Goal: Navigation & Orientation: Find specific page/section

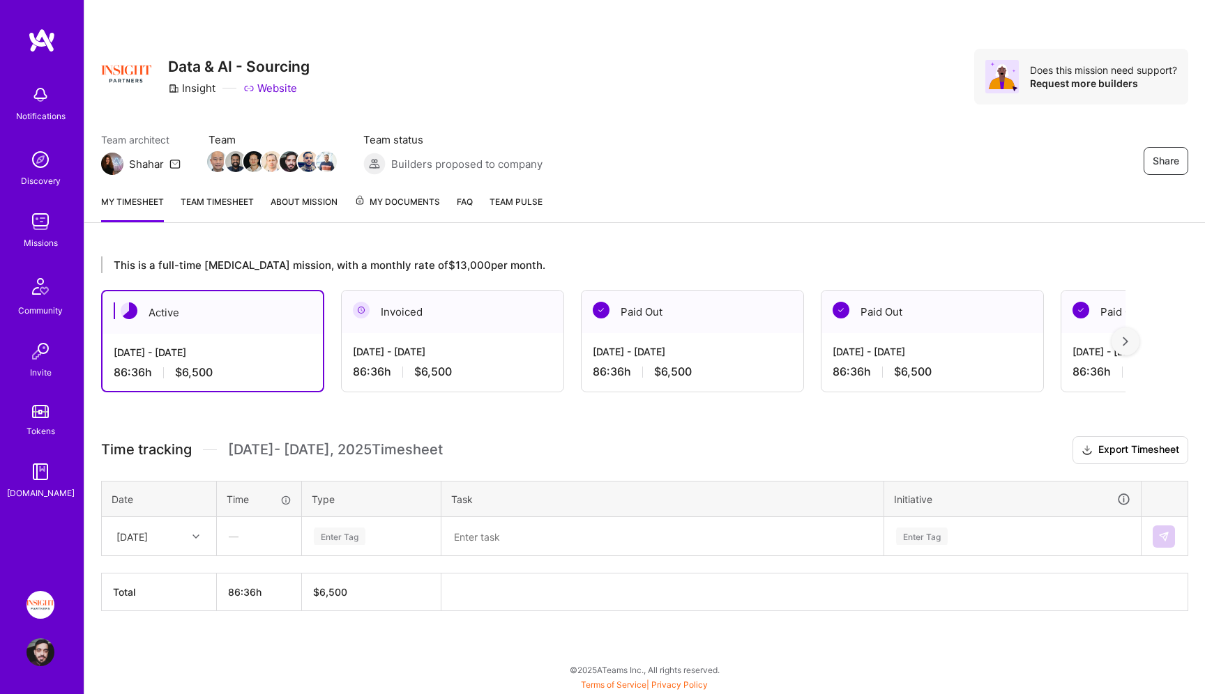
click at [52, 243] on div "Missions" at bounding box center [41, 243] width 34 height 15
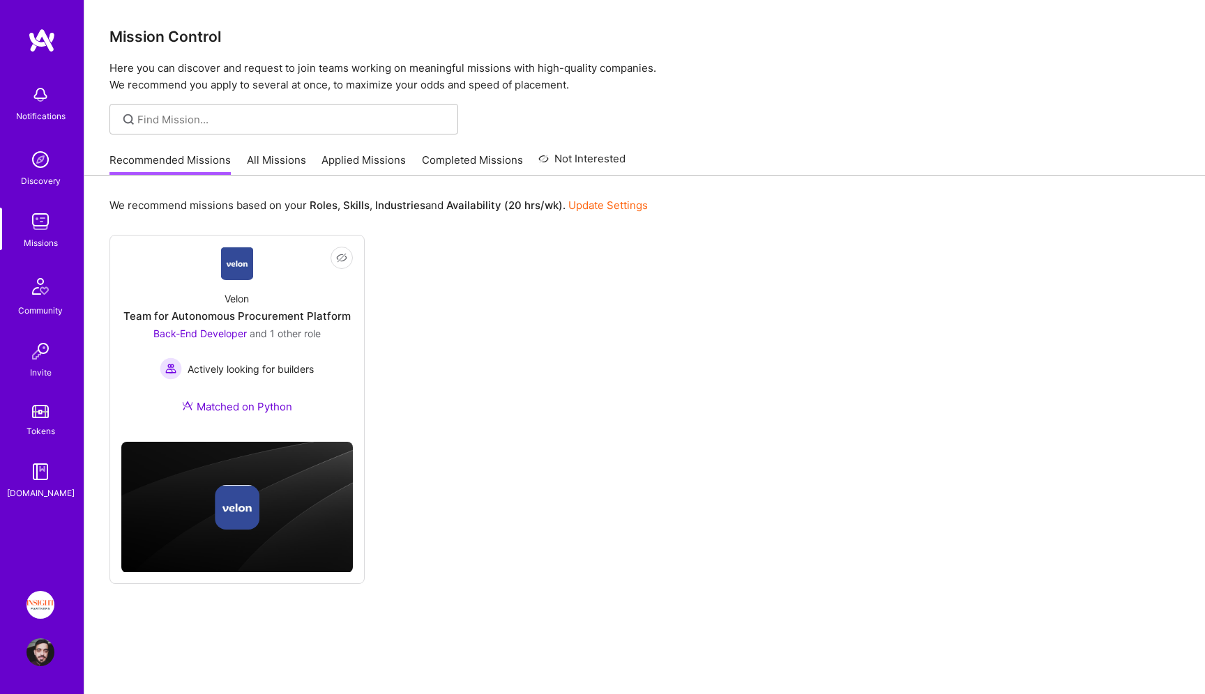
click at [341, 162] on link "Applied Missions" at bounding box center [363, 164] width 84 height 23
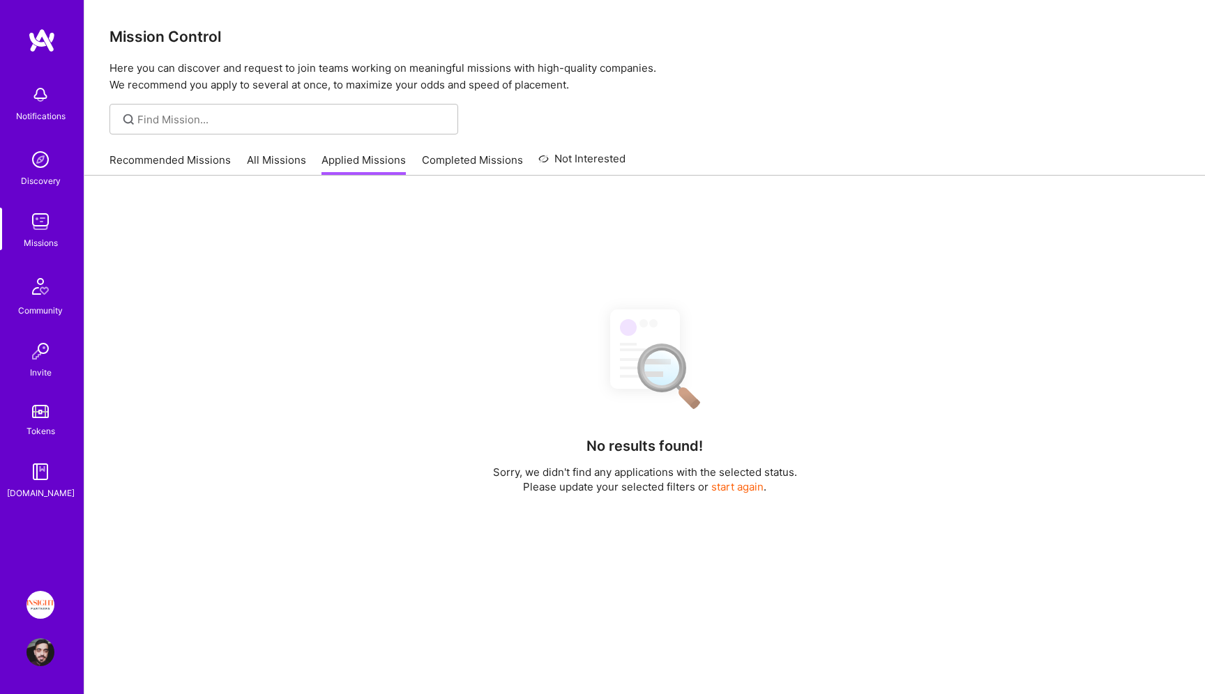
click at [288, 151] on div "Recommended Missions All Missions Applied Missions Completed Missions Not Inter…" at bounding box center [367, 160] width 516 height 30
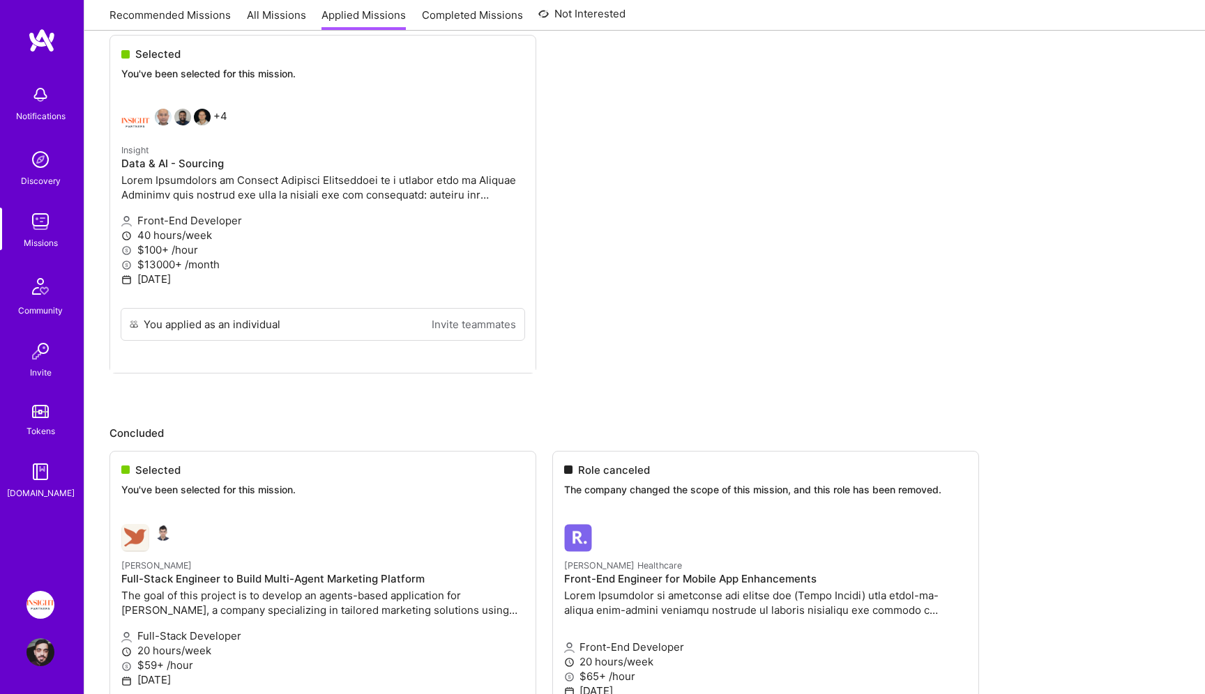
scroll to position [245, 0]
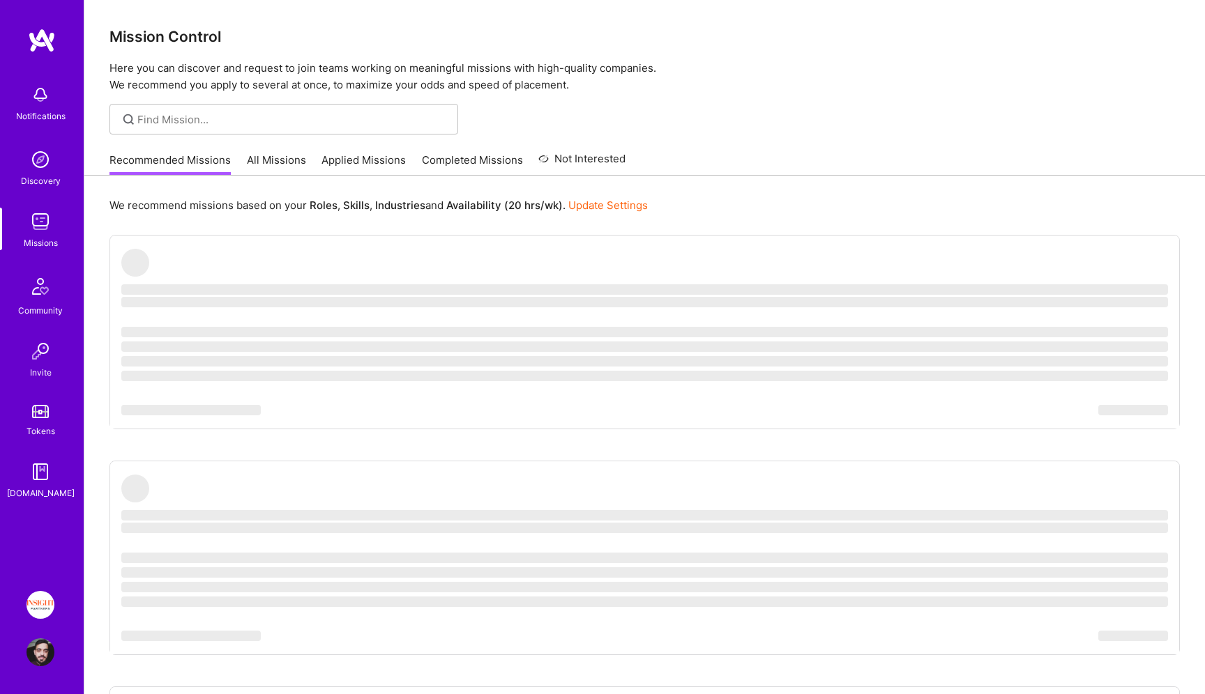
click at [268, 87] on p "Here you can discover and request to join teams working on meaningful missions …" at bounding box center [644, 76] width 1070 height 33
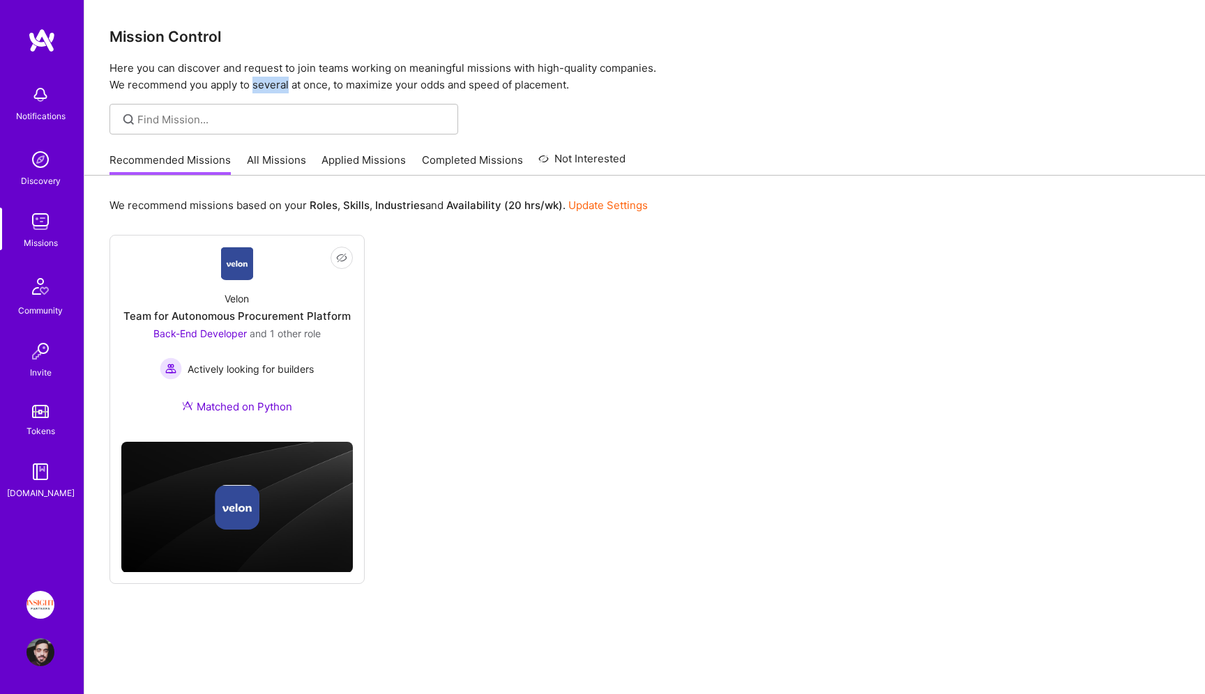
click at [268, 87] on p "Here you can discover and request to join teams working on meaningful missions …" at bounding box center [644, 76] width 1070 height 33
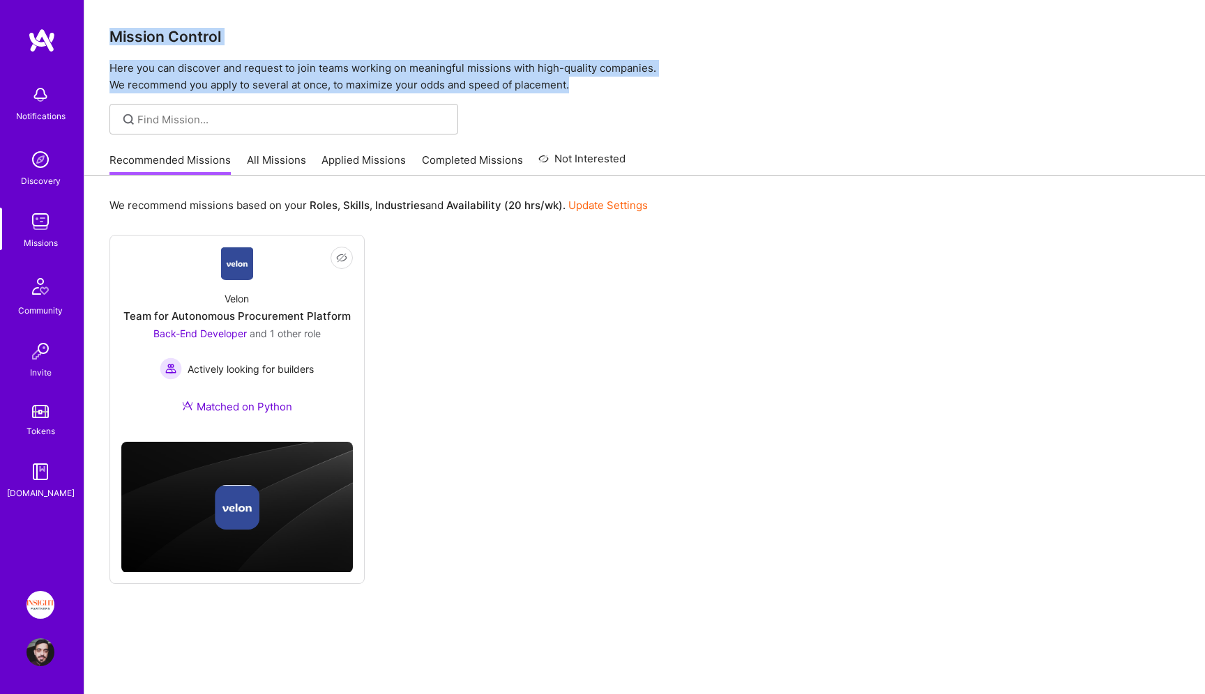
drag, startPoint x: 268, startPoint y: 87, endPoint x: 268, endPoint y: 43, distance: 43.9
click at [268, 43] on div "Mission Control Here you can discover and request to join teams working on mean…" at bounding box center [644, 46] width 1120 height 93
click at [268, 43] on h3 "Mission Control" at bounding box center [644, 36] width 1070 height 17
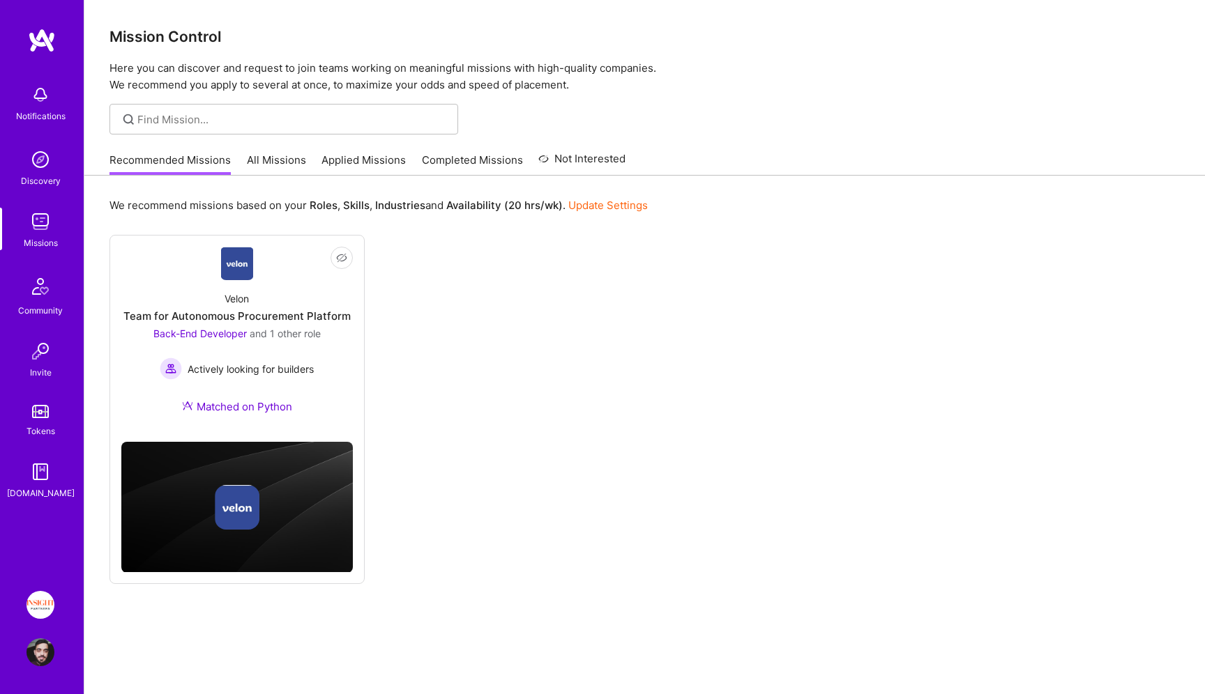
click at [342, 163] on link "Applied Missions" at bounding box center [363, 164] width 84 height 23
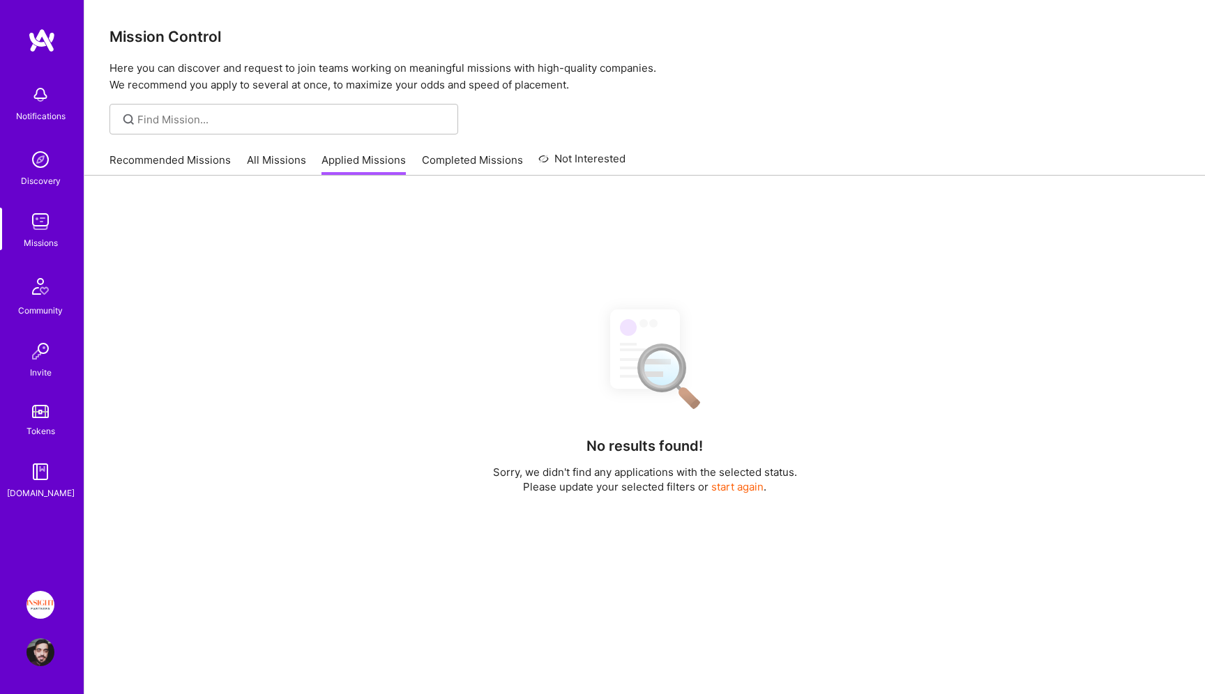
click at [325, 87] on p "Here you can discover and request to join teams working on meaningful missions …" at bounding box center [644, 76] width 1070 height 33
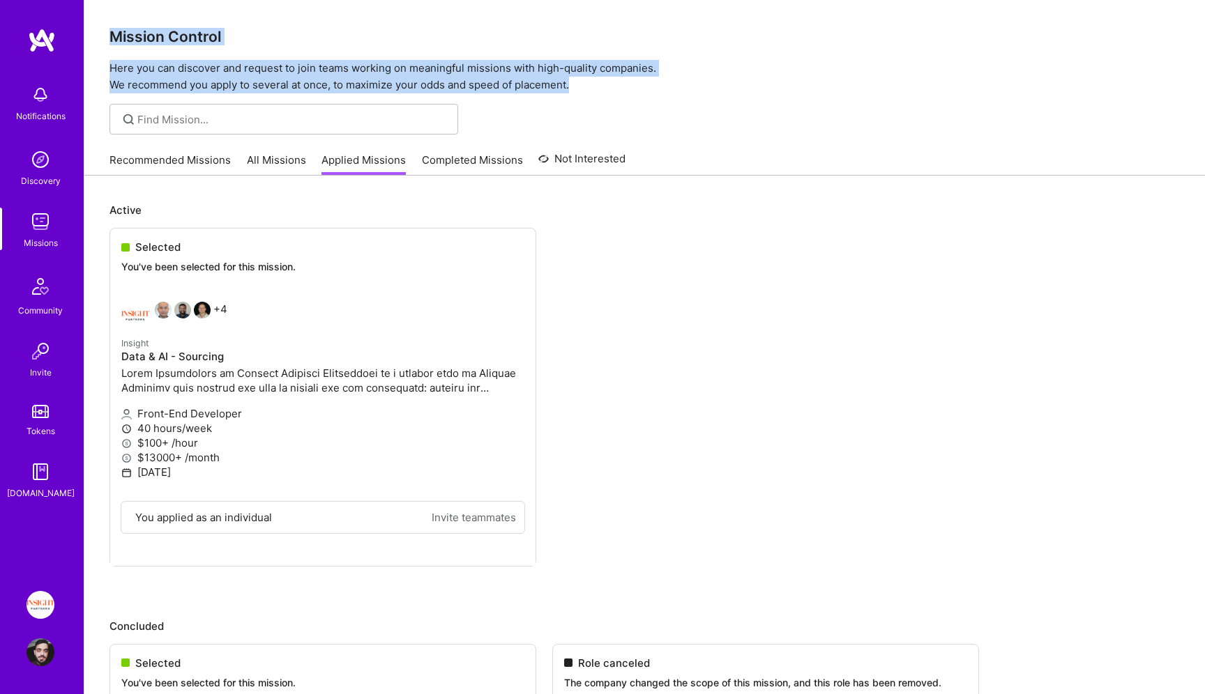
drag, startPoint x: 325, startPoint y: 87, endPoint x: 325, endPoint y: 29, distance: 57.9
click at [325, 29] on div "Mission Control Here you can discover and request to join teams working on mean…" at bounding box center [644, 46] width 1120 height 93
click at [325, 29] on h3 "Mission Control" at bounding box center [644, 36] width 1070 height 17
